Goal: Find contact information: Find contact information

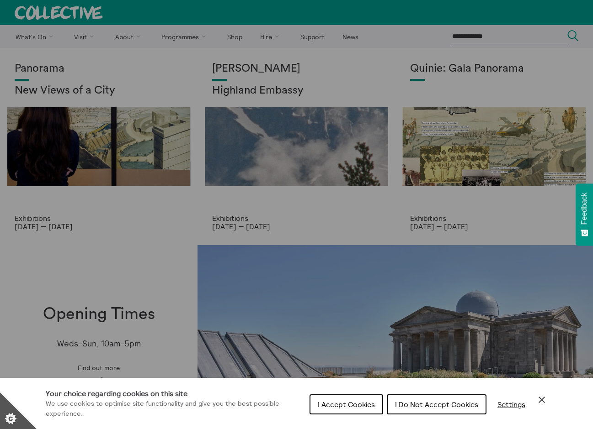
click at [415, 402] on span "I Do Not Accept Cookies" at bounding box center [436, 404] width 83 height 9
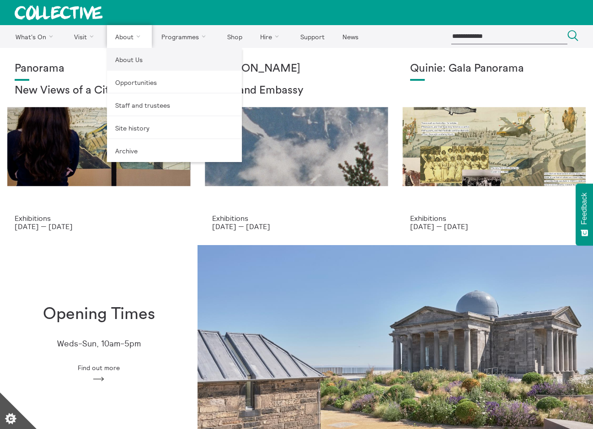
click at [124, 64] on link "About Us" at bounding box center [174, 59] width 135 height 23
click at [123, 61] on link "About Us" at bounding box center [174, 59] width 135 height 23
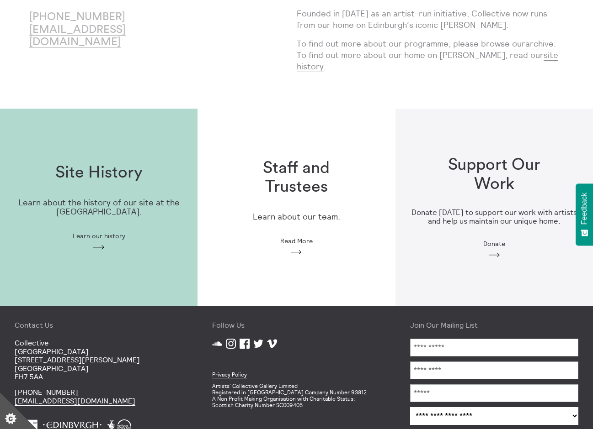
scroll to position [177, 0]
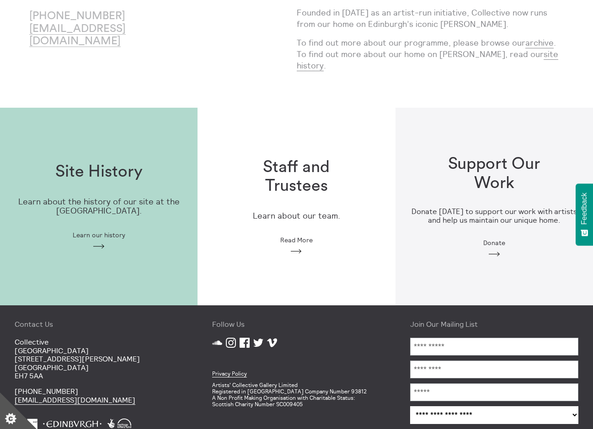
click at [307, 185] on div "Staff and Trustees Learn about our team. Read More Arrow" at bounding box center [295, 206] width 197 height 127
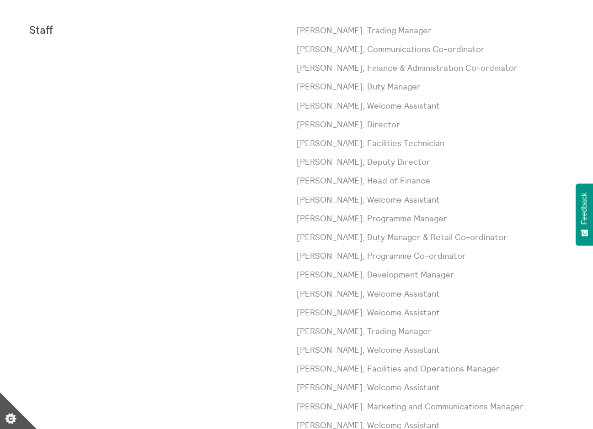
scroll to position [308, 0]
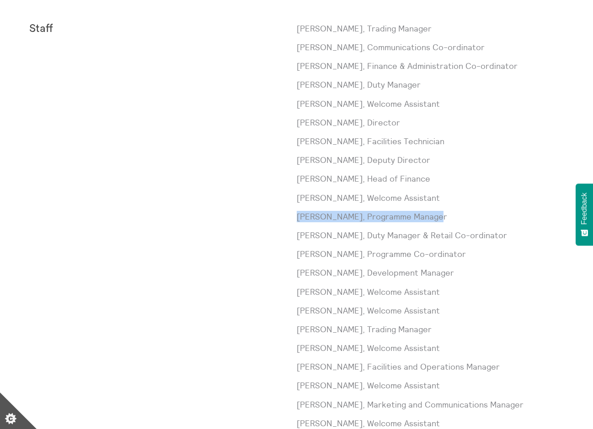
drag, startPoint x: 430, startPoint y: 219, endPoint x: 297, endPoint y: 221, distance: 133.4
click at [297, 221] on p "Claire Craig, Programme Manager" at bounding box center [430, 216] width 267 height 11
copy p "Claire Craig, Programme Manager"
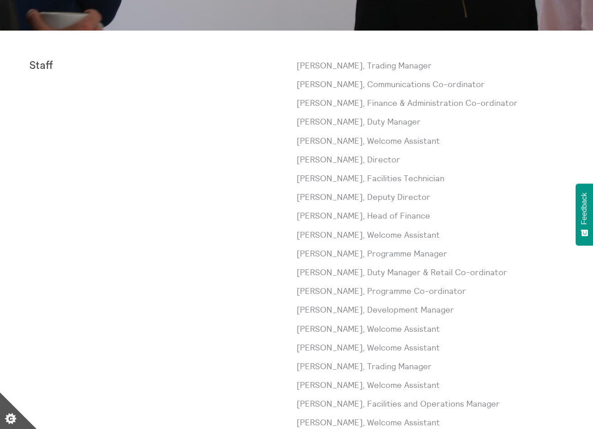
click at [434, 149] on div "Paul Andrews, Trading Manager Laura Baliman, Communications Co-ordinator Sarah …" at bounding box center [430, 272] width 267 height 425
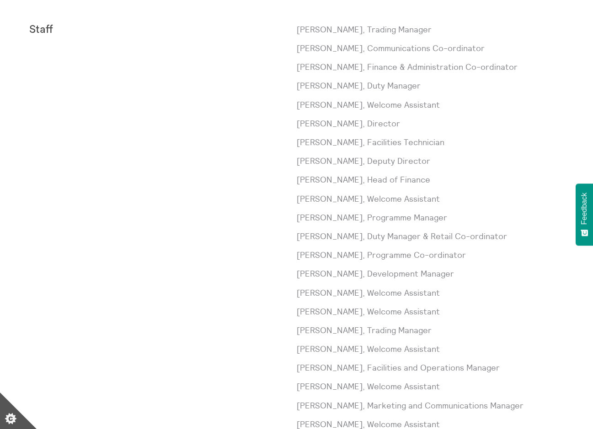
scroll to position [310, 0]
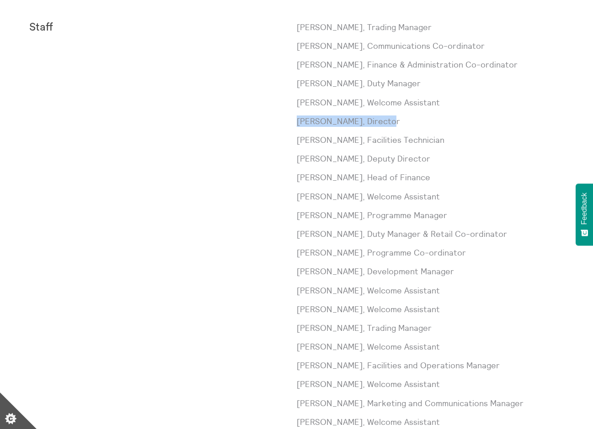
drag, startPoint x: 391, startPoint y: 124, endPoint x: 297, endPoint y: 117, distance: 93.9
click at [297, 117] on p "Sorcha Carey, Director" at bounding box center [430, 121] width 267 height 11
copy p "Sorcha Carey, Director"
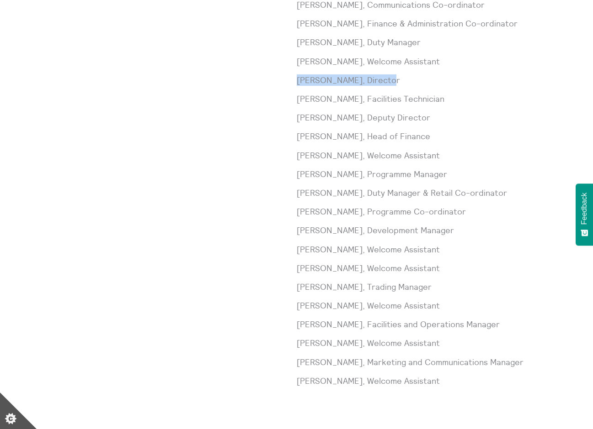
scroll to position [352, 0]
click at [546, 255] on div "Paul Andrews, Trading Manager Laura Baliman, Communications Co-ordinator Sarah …" at bounding box center [430, 191] width 267 height 425
click at [540, 303] on p "Rosalind Main, Welcome Assistant" at bounding box center [430, 304] width 267 height 11
click at [536, 328] on p "Alice Mainstone, Facilities and Operations Manager" at bounding box center [430, 323] width 267 height 11
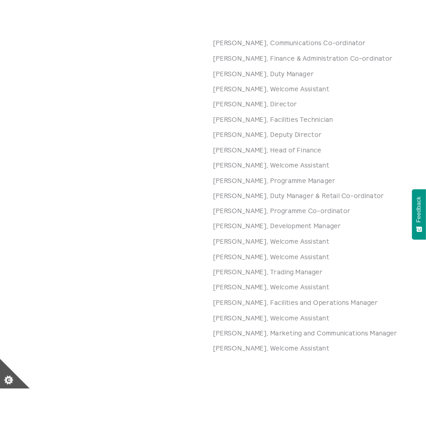
scroll to position [335, 0]
